Goal: Task Accomplishment & Management: Manage account settings

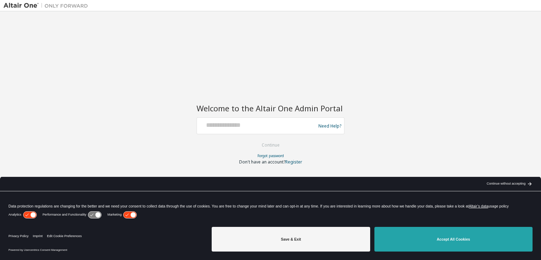
click at [429, 236] on button "Accept All Cookies" at bounding box center [453, 239] width 158 height 25
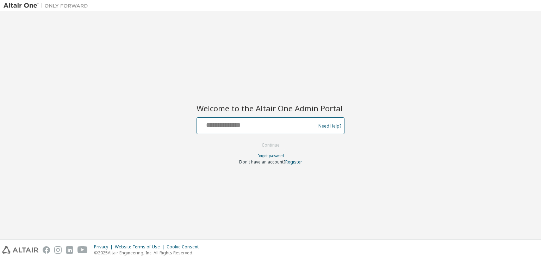
click at [258, 127] on input "text" at bounding box center [257, 124] width 115 height 10
click at [254, 128] on input "text" at bounding box center [257, 124] width 115 height 10
click at [230, 124] on input "text" at bounding box center [257, 124] width 115 height 10
type input "**********"
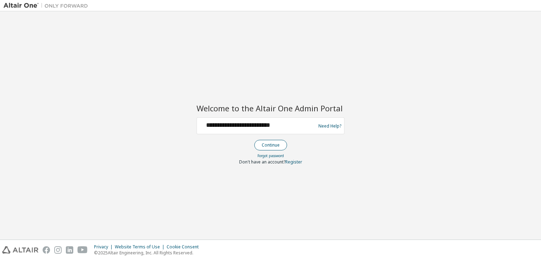
click at [266, 144] on button "Continue" at bounding box center [270, 145] width 33 height 11
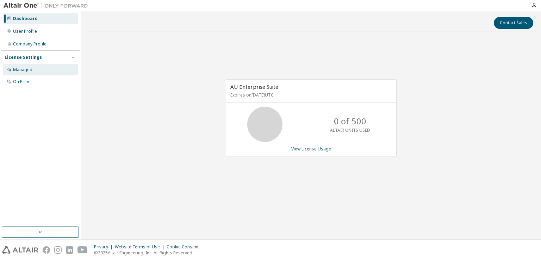
click at [38, 69] on div "Managed" at bounding box center [40, 69] width 75 height 11
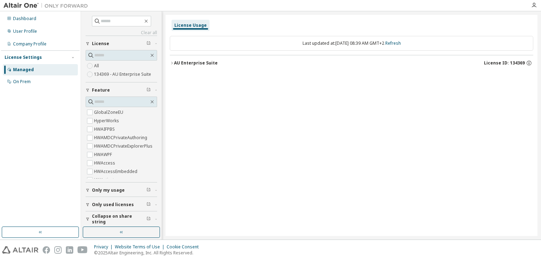
click at [183, 63] on div "AU Enterprise Suite" at bounding box center [196, 63] width 44 height 6
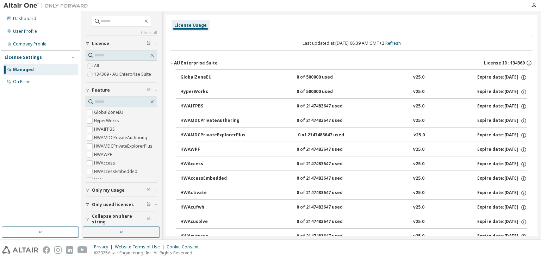
click at [174, 62] on div "AU Enterprise Suite" at bounding box center [196, 63] width 44 height 6
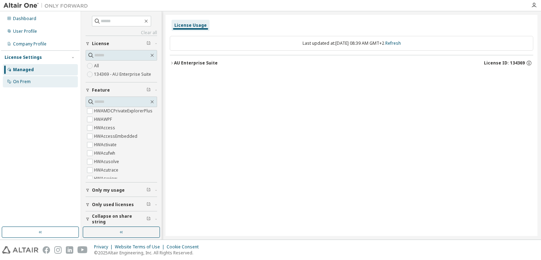
click at [25, 82] on div "On Prem" at bounding box center [22, 82] width 18 height 6
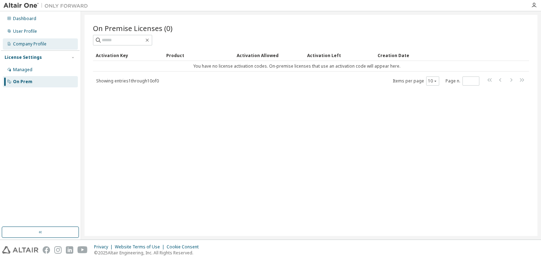
click at [29, 46] on div "Company Profile" at bounding box center [29, 44] width 33 height 6
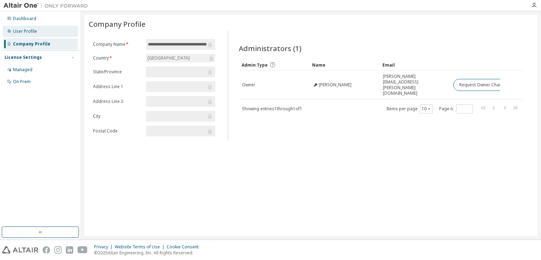
click at [28, 33] on div "User Profile" at bounding box center [25, 32] width 24 height 6
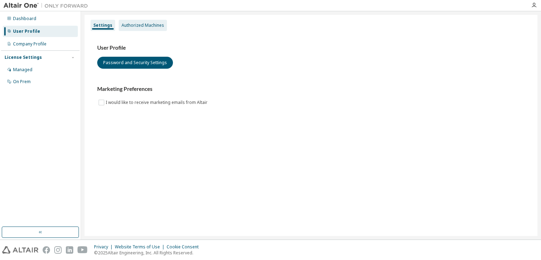
click at [130, 24] on div "Authorized Machines" at bounding box center [143, 26] width 43 height 6
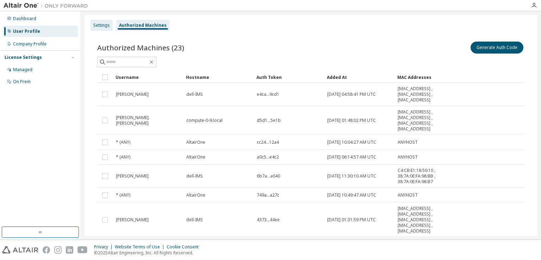
click at [96, 23] on div "Settings" at bounding box center [101, 26] width 17 height 6
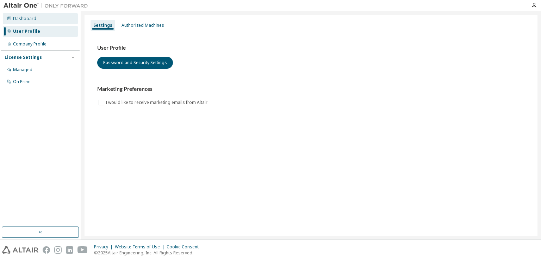
click at [31, 19] on div "Dashboard" at bounding box center [24, 19] width 23 height 6
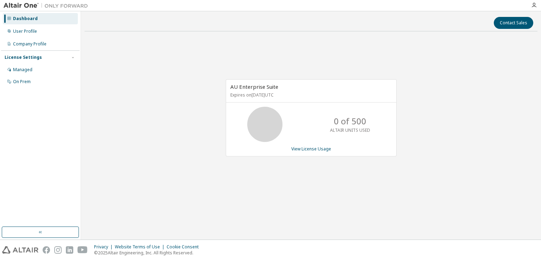
click at [28, 6] on img at bounding box center [48, 5] width 88 height 7
click at [535, 5] on icon "button" at bounding box center [534, 5] width 6 height 6
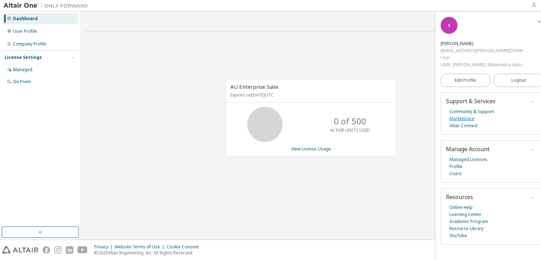
click at [466, 118] on link "Marketplace" at bounding box center [461, 118] width 25 height 7
